Goal: Information Seeking & Learning: Learn about a topic

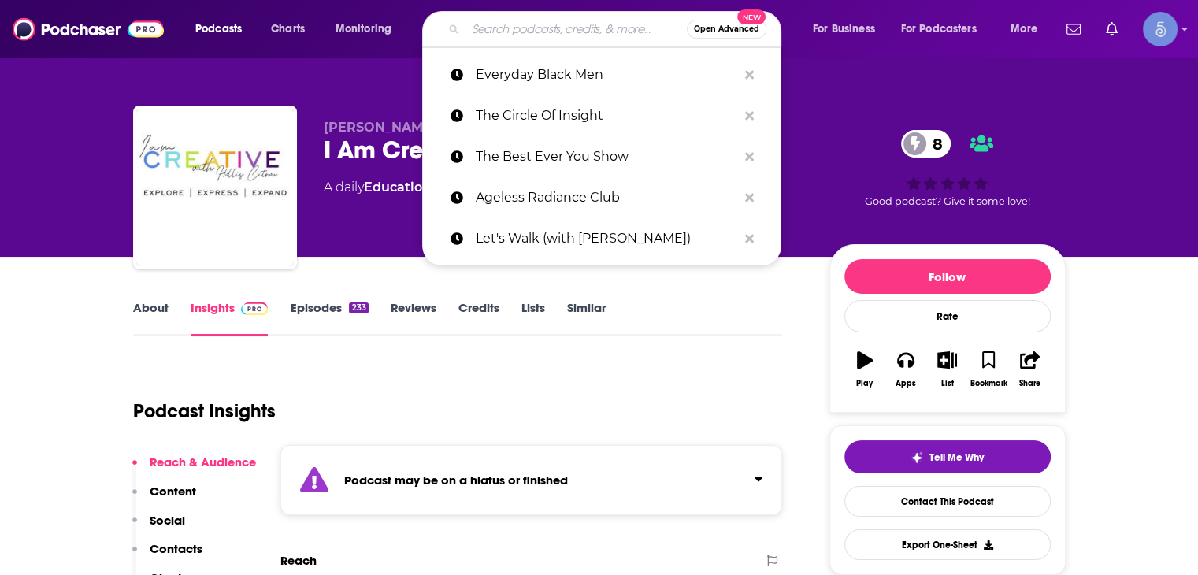
click at [499, 32] on input "Search podcasts, credits, & more..." at bounding box center [575, 29] width 221 height 25
type input "V"
paste input "Monthly Listeners: 5.1K"
type input "Monthly Listeners: 5.1K"
click at [532, 26] on input "Search podcasts, credits, & more..." at bounding box center [575, 29] width 221 height 25
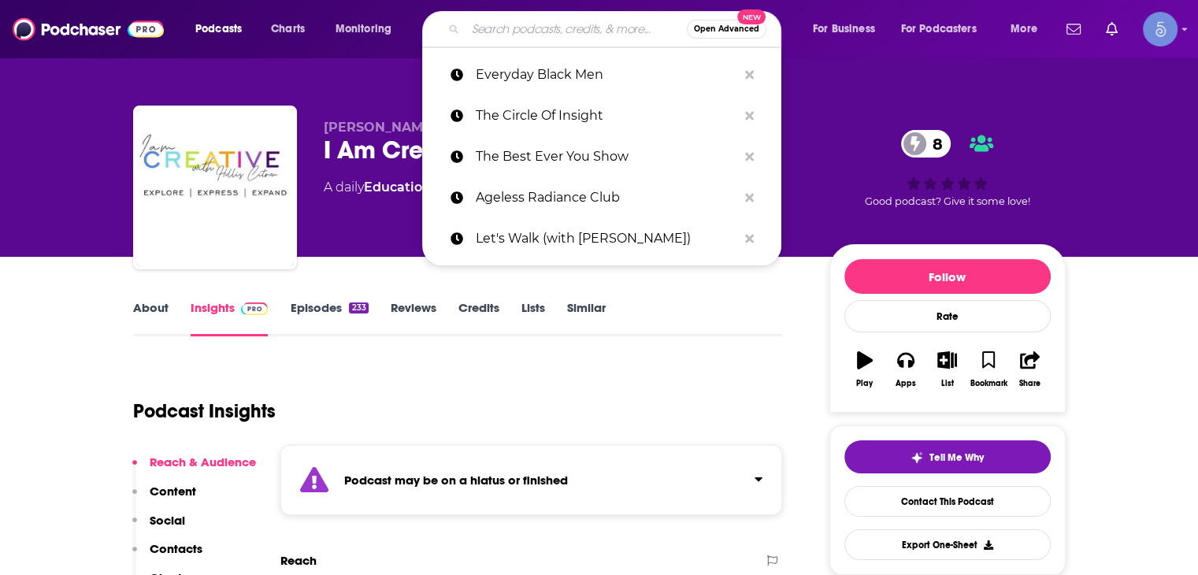
paste input "Business of Story"
type input "Business of Story"
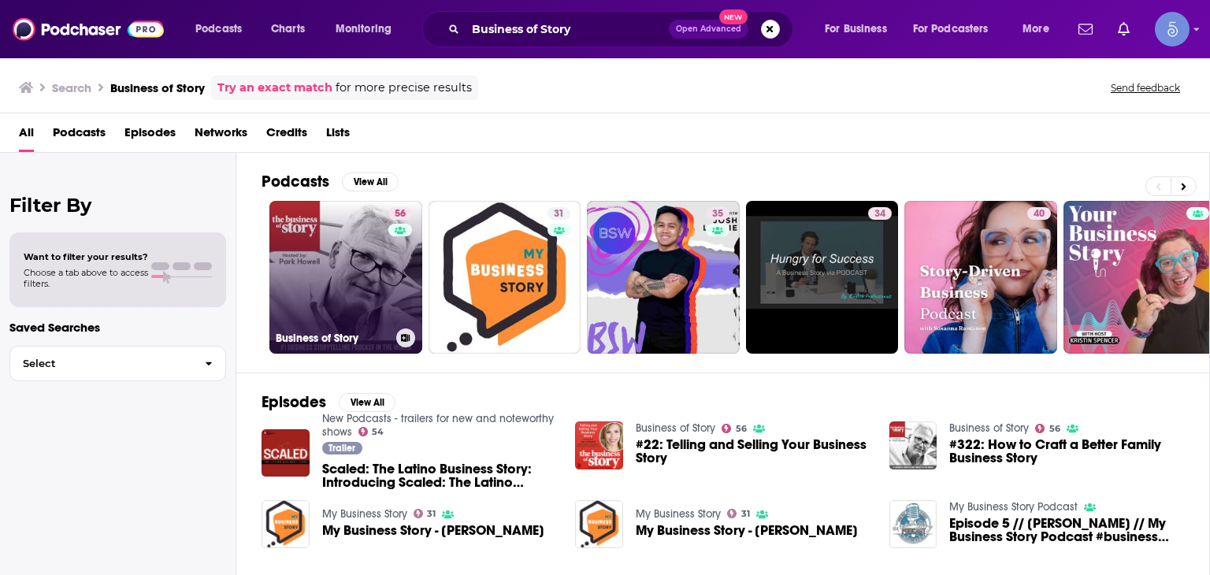
click at [344, 279] on link "56 Business of Story" at bounding box center [345, 277] width 153 height 153
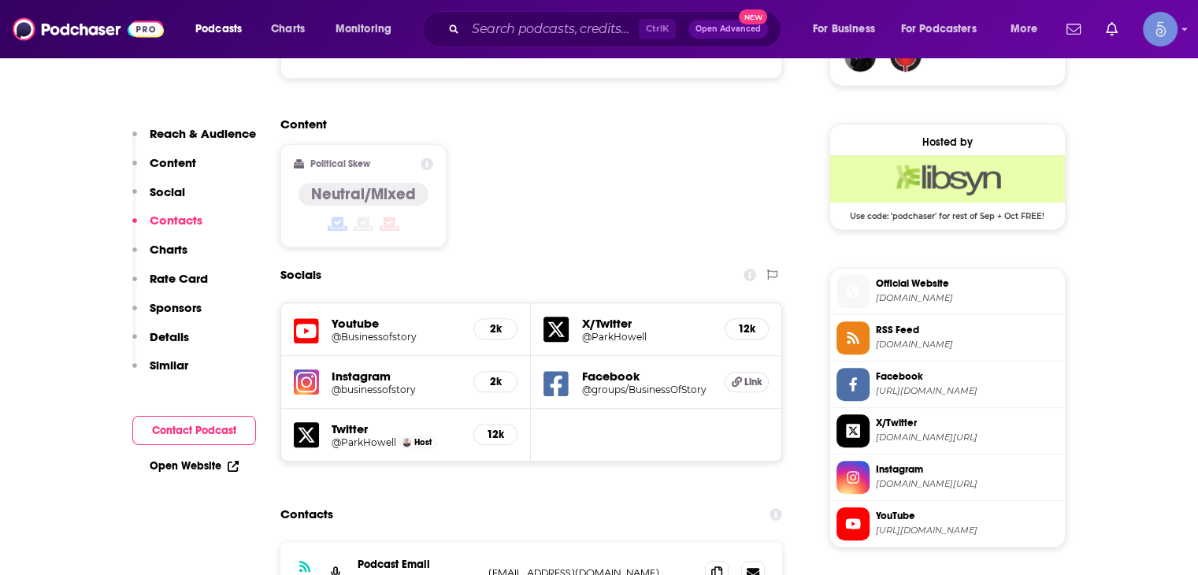
scroll to position [1181, 0]
